Goal: Information Seeking & Learning: Learn about a topic

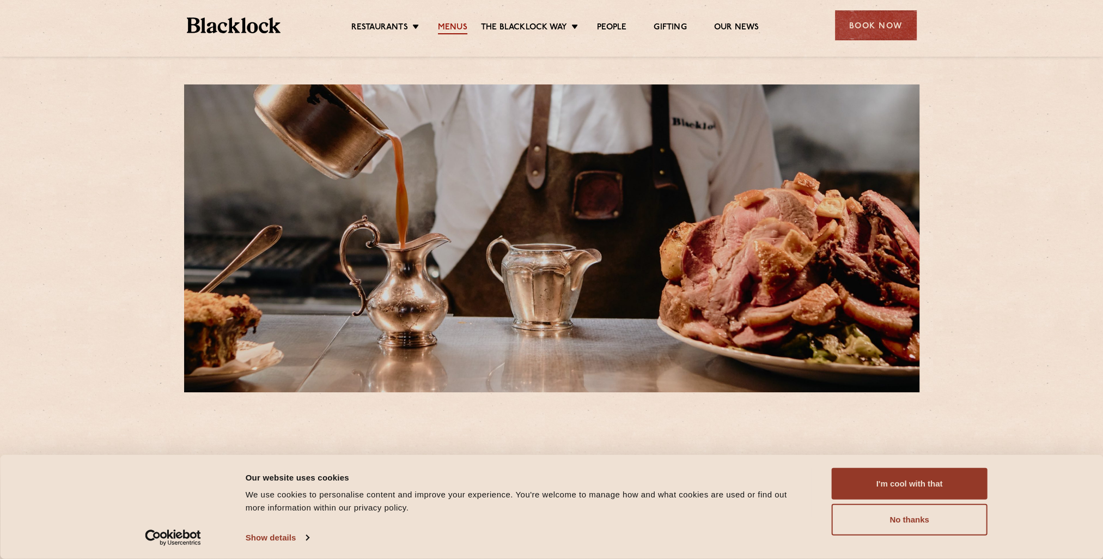
click at [458, 27] on link "Menus" at bounding box center [452, 28] width 29 height 12
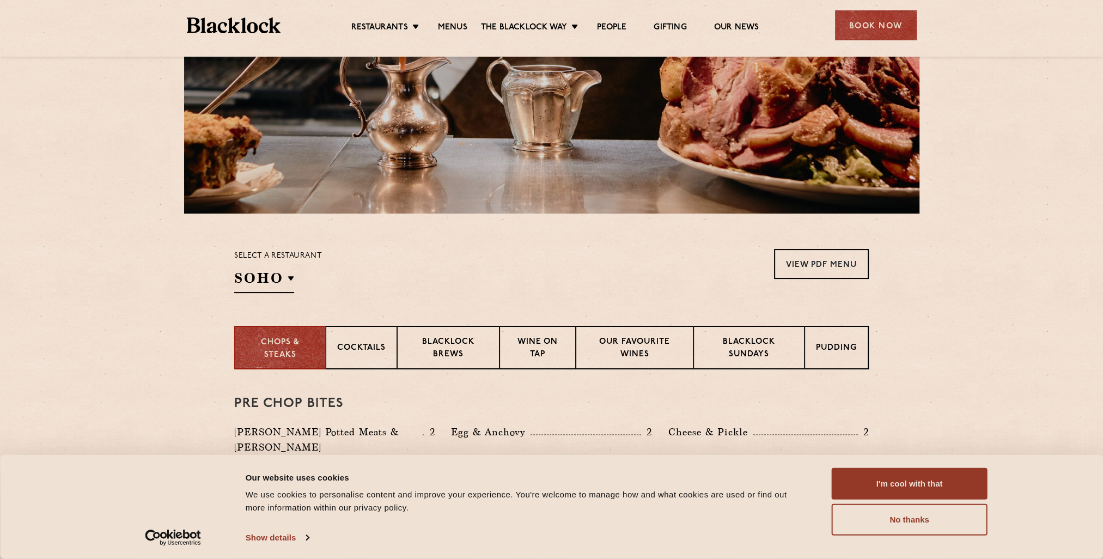
scroll to position [327, 0]
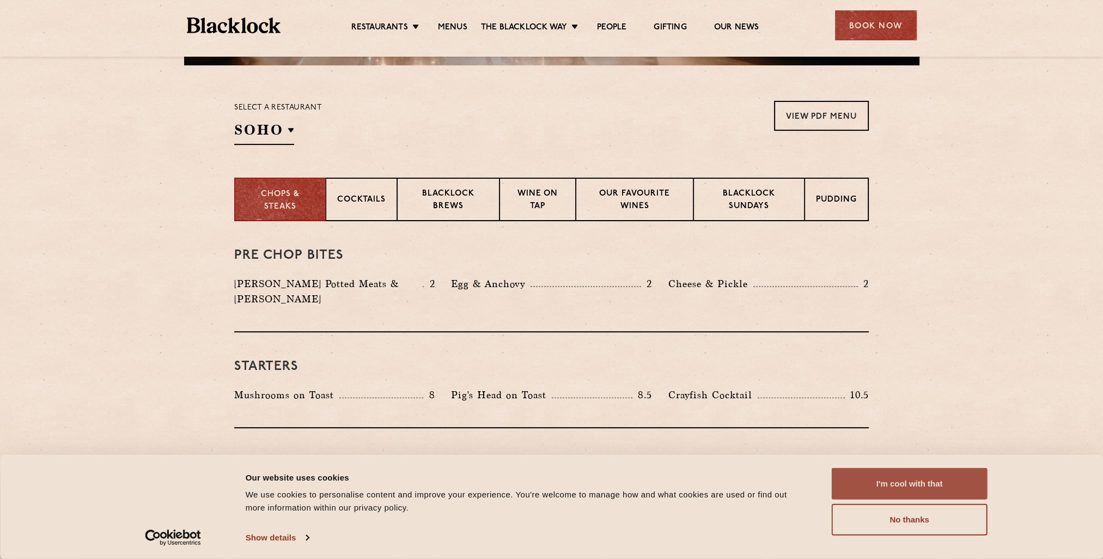
click at [907, 484] on button "I'm cool with that" at bounding box center [910, 484] width 156 height 32
